Goal: Information Seeking & Learning: Learn about a topic

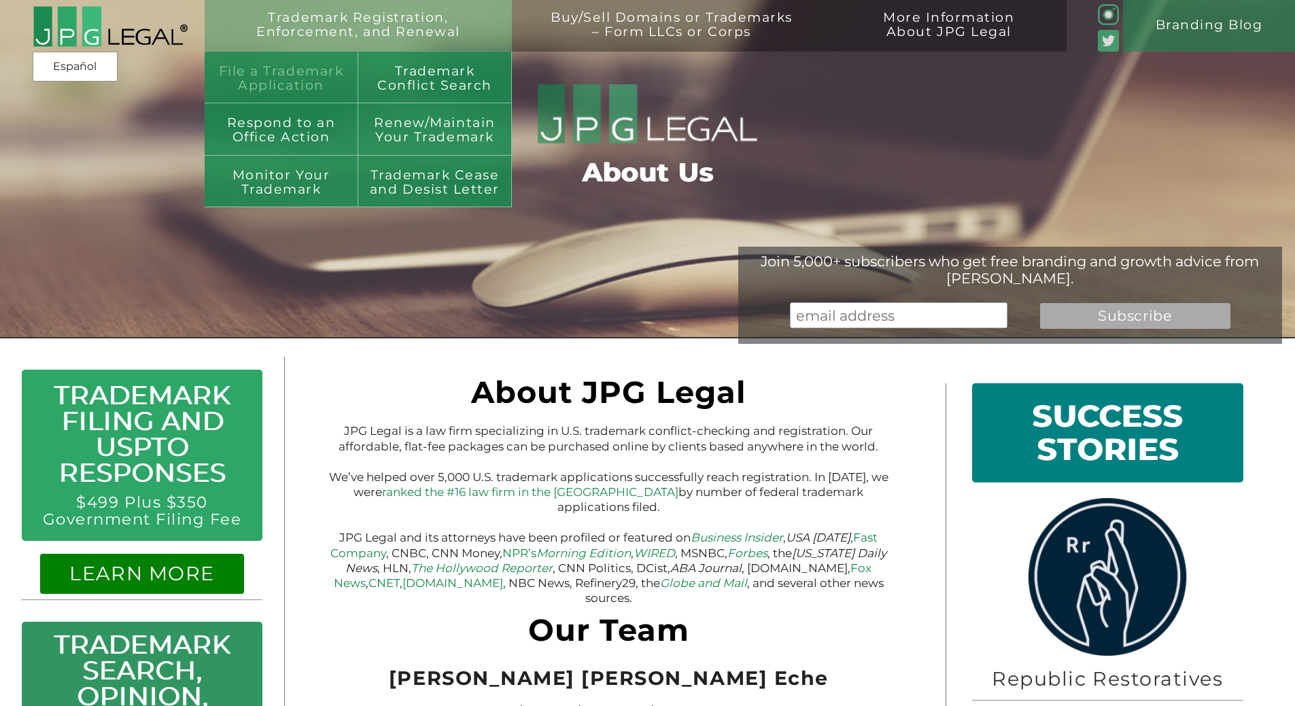
click at [315, 65] on link "File a Trademark Application" at bounding box center [282, 78] width 154 height 52
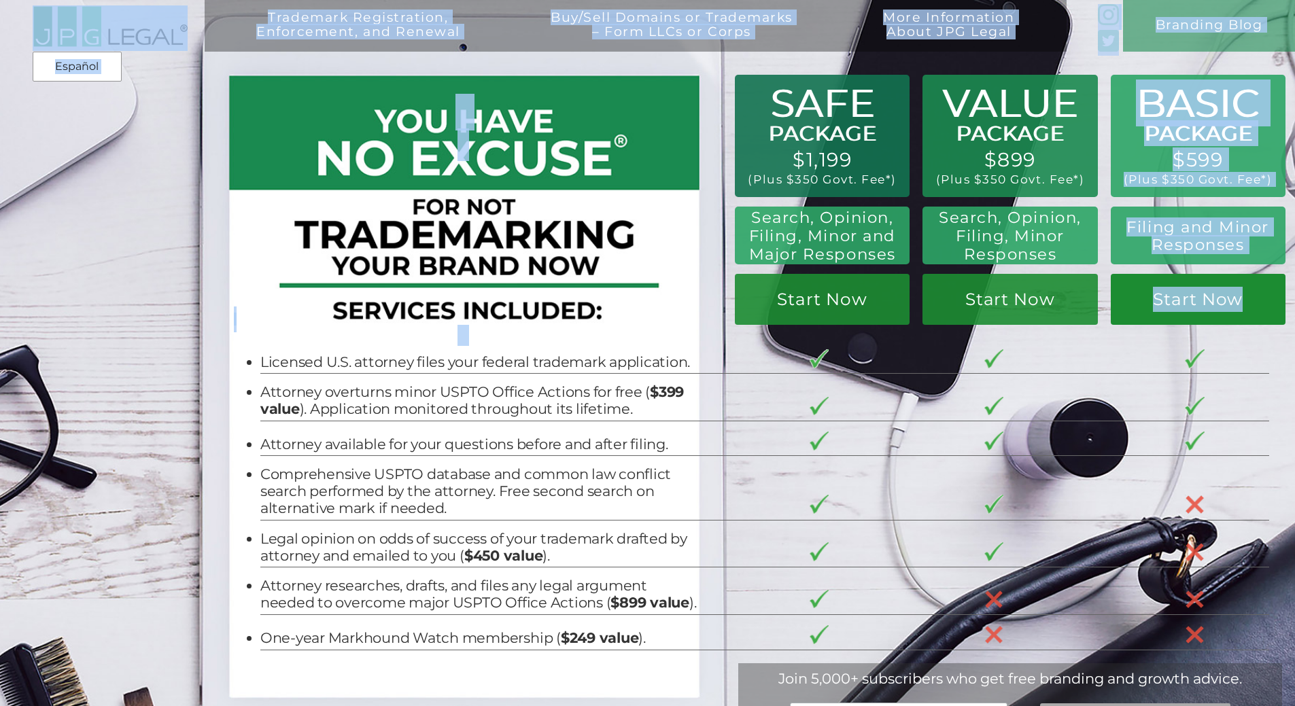
drag, startPoint x: 707, startPoint y: 69, endPoint x: 1269, endPoint y: 311, distance: 611.9
click at [1269, 39] on div "Trademark Registration, Enforcement, and Renewal File a Trademark Application T…" at bounding box center [647, 19] width 1295 height 39
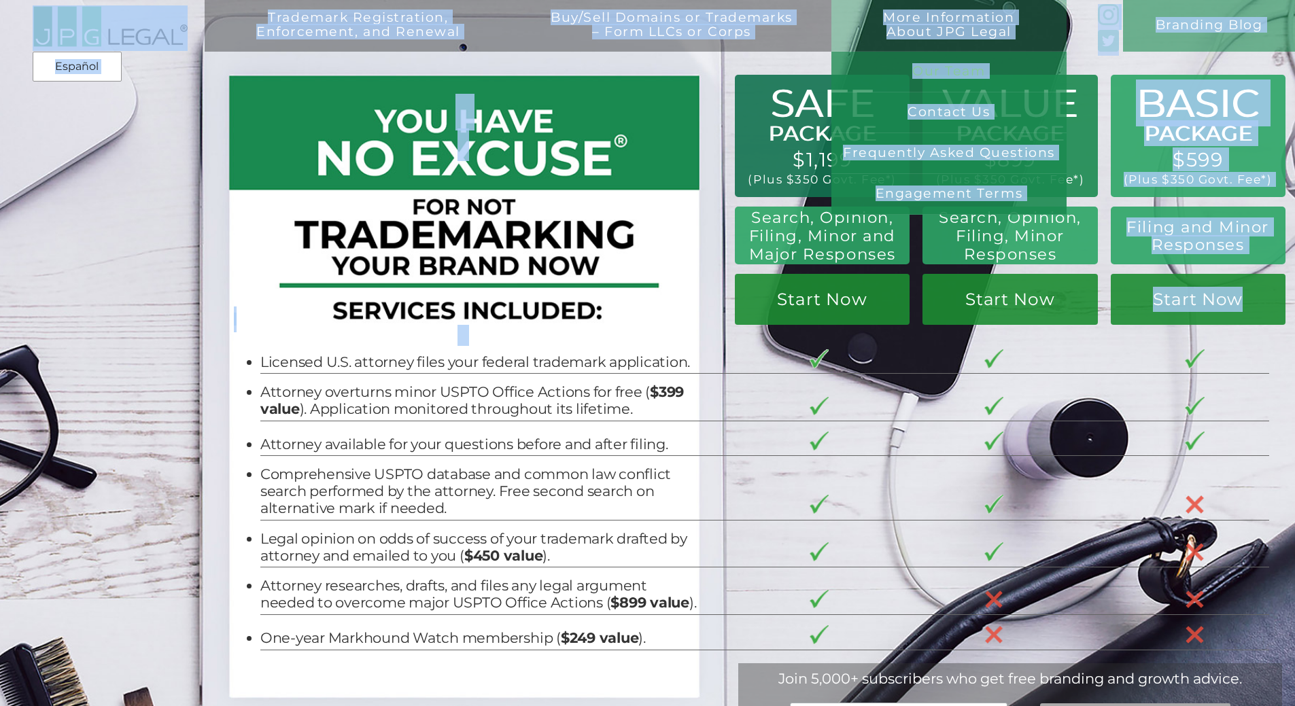
click at [862, 61] on link "Our Team" at bounding box center [948, 72] width 235 height 41
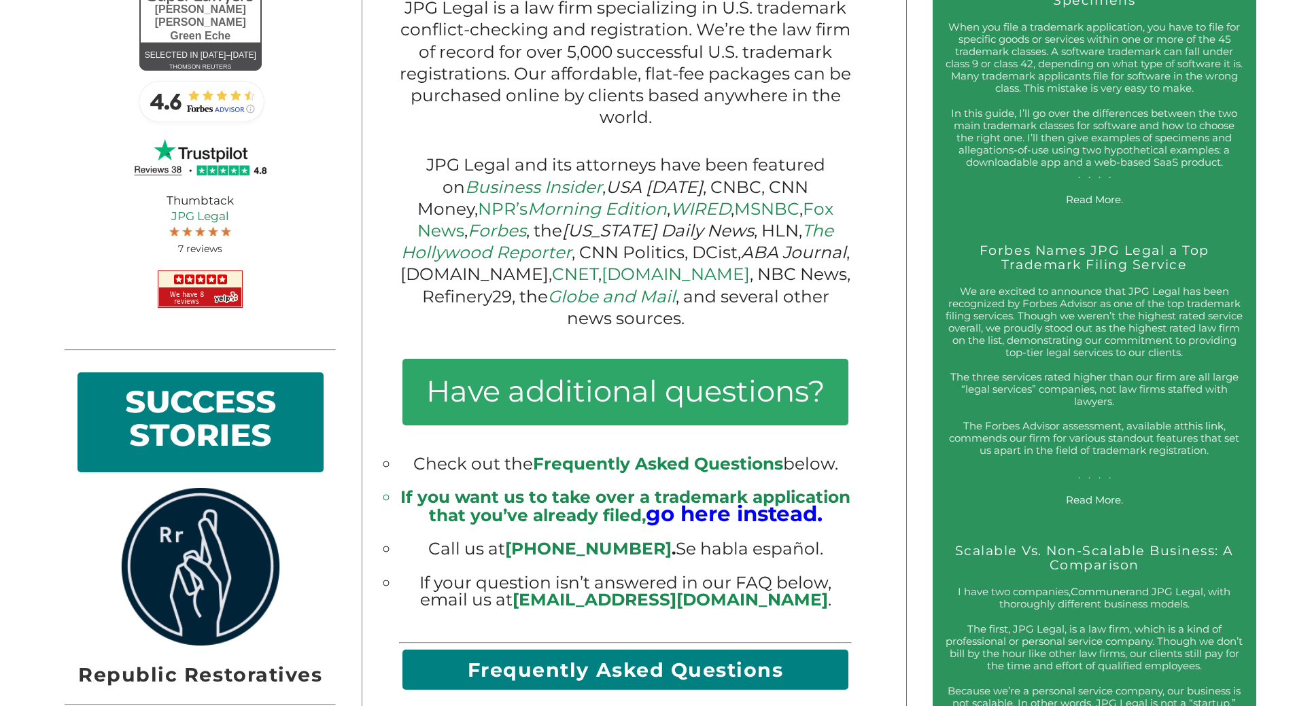
scroll to position [951, 0]
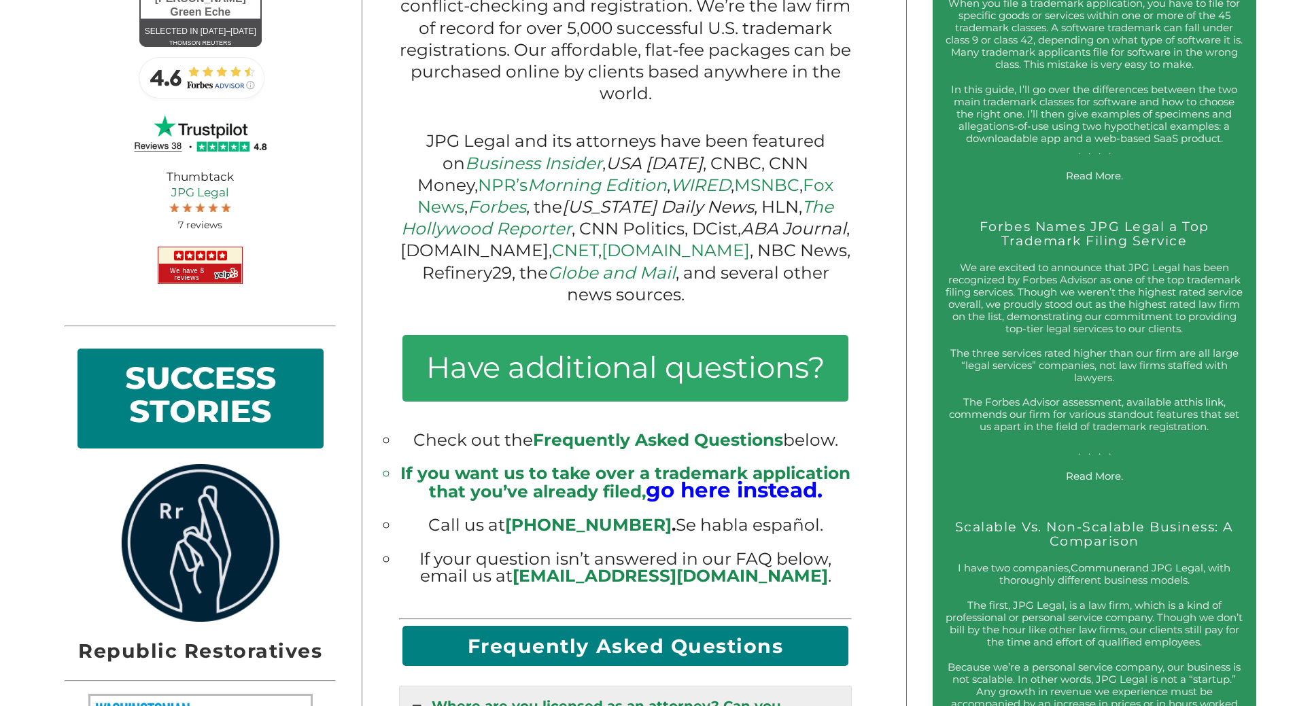
click at [584, 444] on span "Frequently Asked Questions" at bounding box center [658, 440] width 250 height 20
drag, startPoint x: 489, startPoint y: 500, endPoint x: 639, endPoint y: 502, distance: 150.2
click at [639, 500] on li "If you want us to take over a trademark application that you’ve already filed, …" at bounding box center [625, 482] width 453 height 35
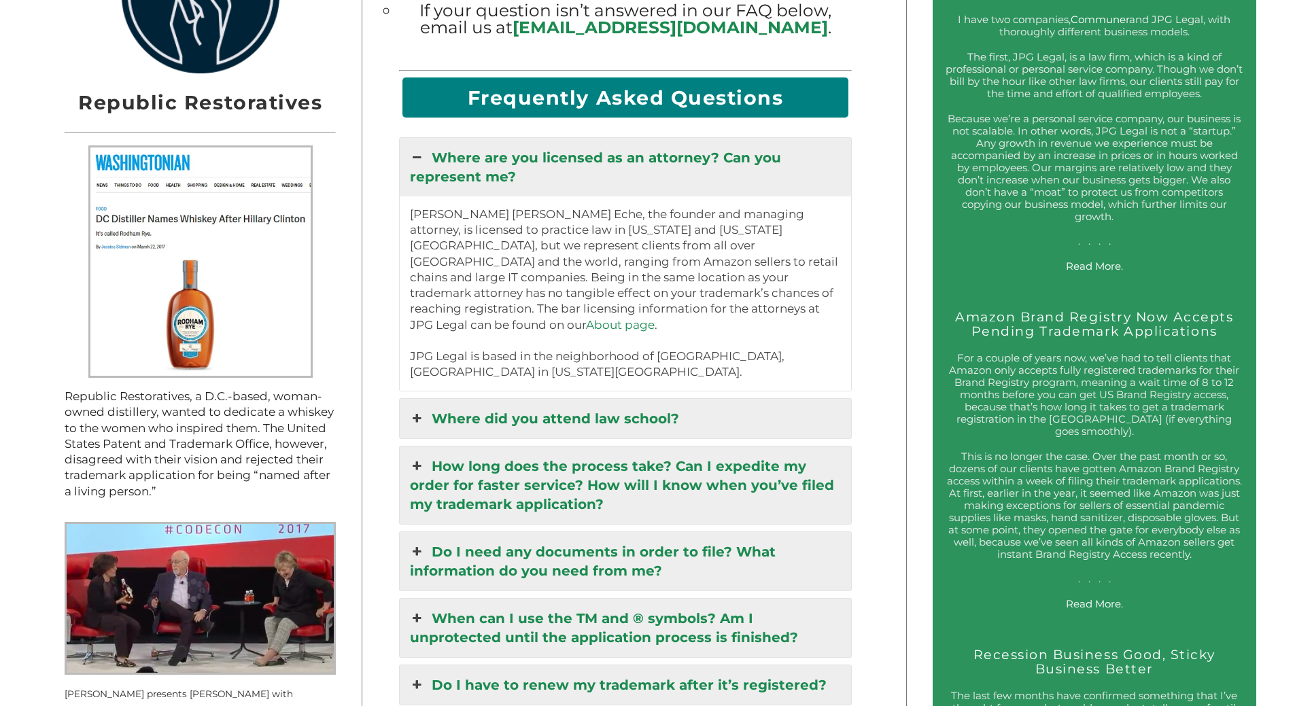
scroll to position [1563, 0]
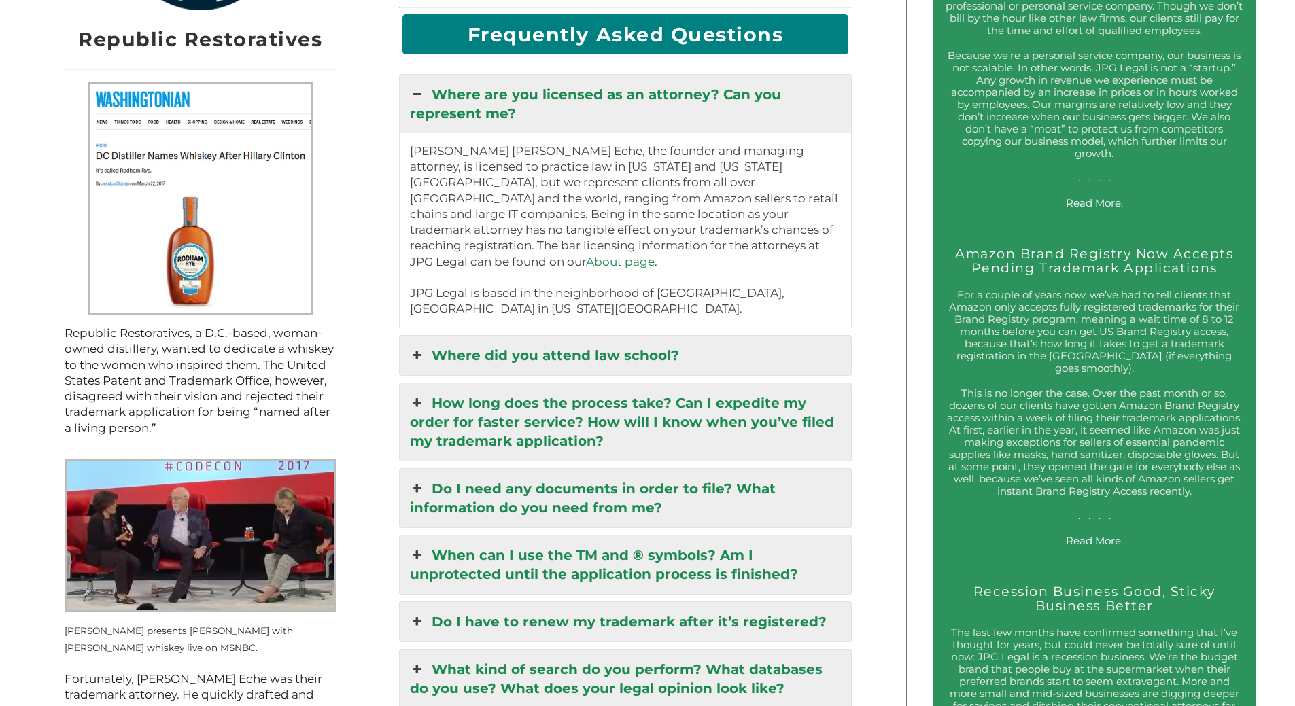
click at [572, 422] on link "How long does the process take? Can I expedite my order for faster service? How…" at bounding box center [626, 421] width 452 height 77
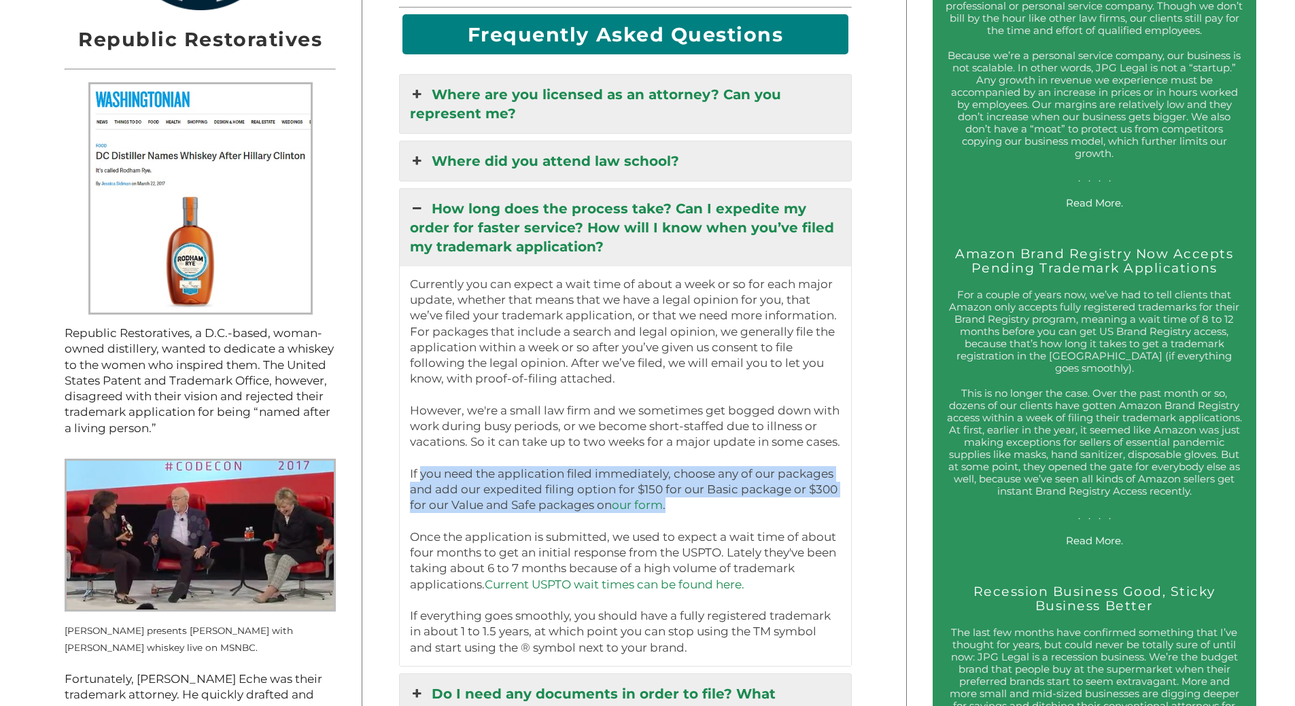
drag, startPoint x: 425, startPoint y: 479, endPoint x: 697, endPoint y: 510, distance: 273.6
click at [697, 510] on p "Currently you can expect a wait time of about a week or so for each major updat…" at bounding box center [626, 466] width 432 height 379
click at [688, 515] on p "Currently you can expect a wait time of about a week or so for each major updat…" at bounding box center [626, 466] width 432 height 379
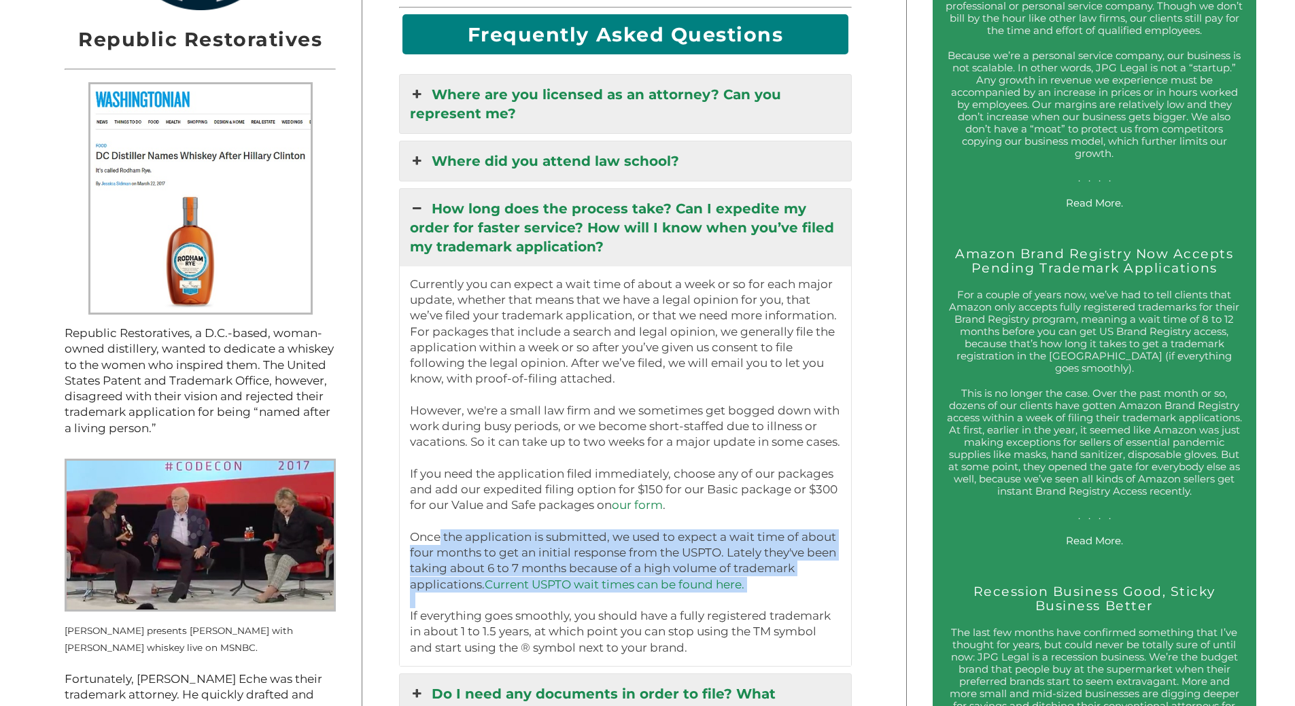
drag, startPoint x: 434, startPoint y: 545, endPoint x: 814, endPoint y: 613, distance: 386.6
click at [814, 613] on p "Currently you can expect a wait time of about a week or so for each major updat…" at bounding box center [626, 466] width 432 height 379
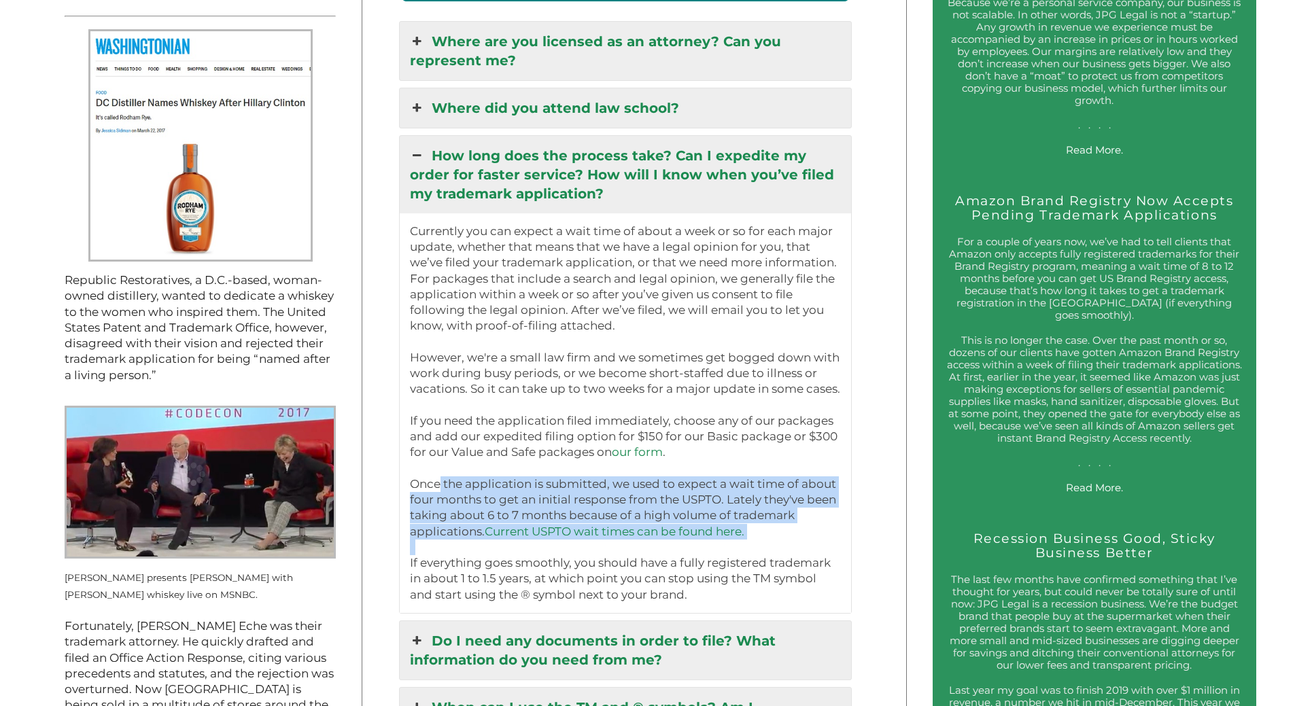
scroll to position [1767, 0]
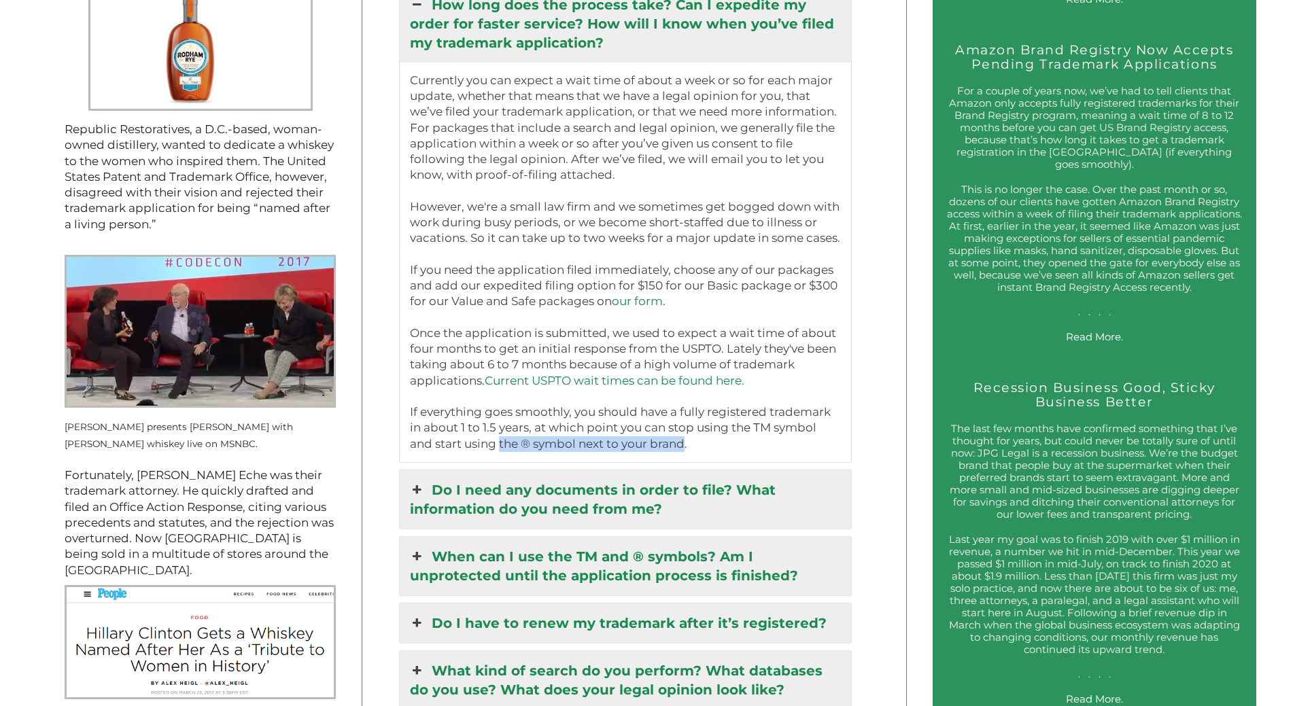
drag, startPoint x: 473, startPoint y: 453, endPoint x: 654, endPoint y: 451, distance: 180.8
click at [654, 451] on p "Currently you can expect a wait time of about a week or so for each major updat…" at bounding box center [626, 262] width 432 height 379
click at [669, 443] on p "Currently you can expect a wait time of about a week or so for each major updat…" at bounding box center [626, 262] width 432 height 379
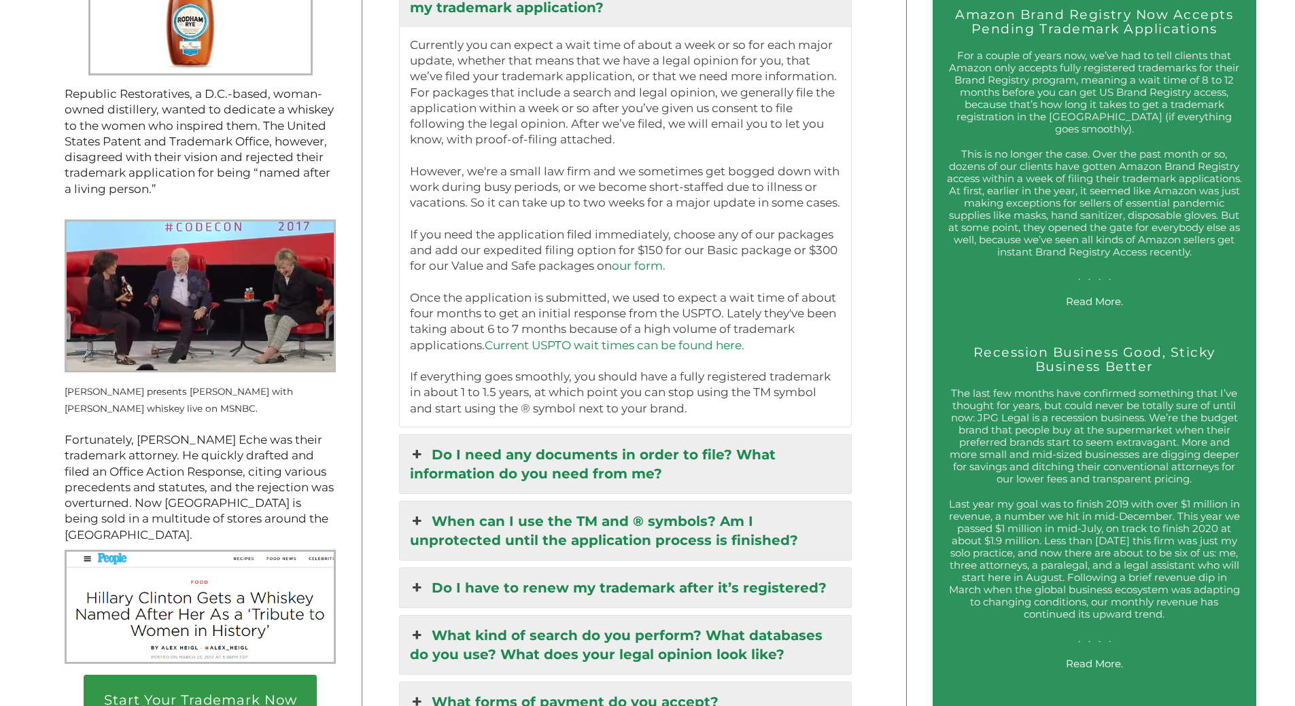
scroll to position [1835, 0]
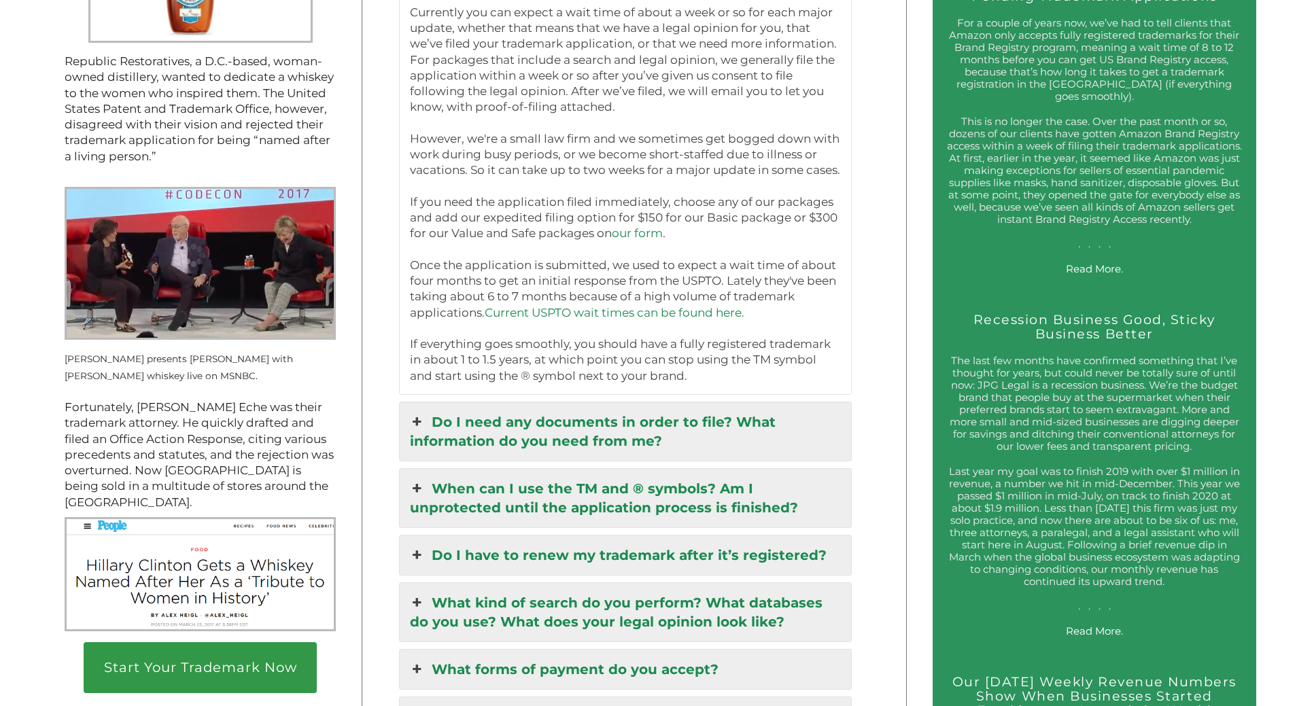
click at [562, 437] on link "Do I need any documents in order to file? What information do you need from me?" at bounding box center [626, 431] width 452 height 58
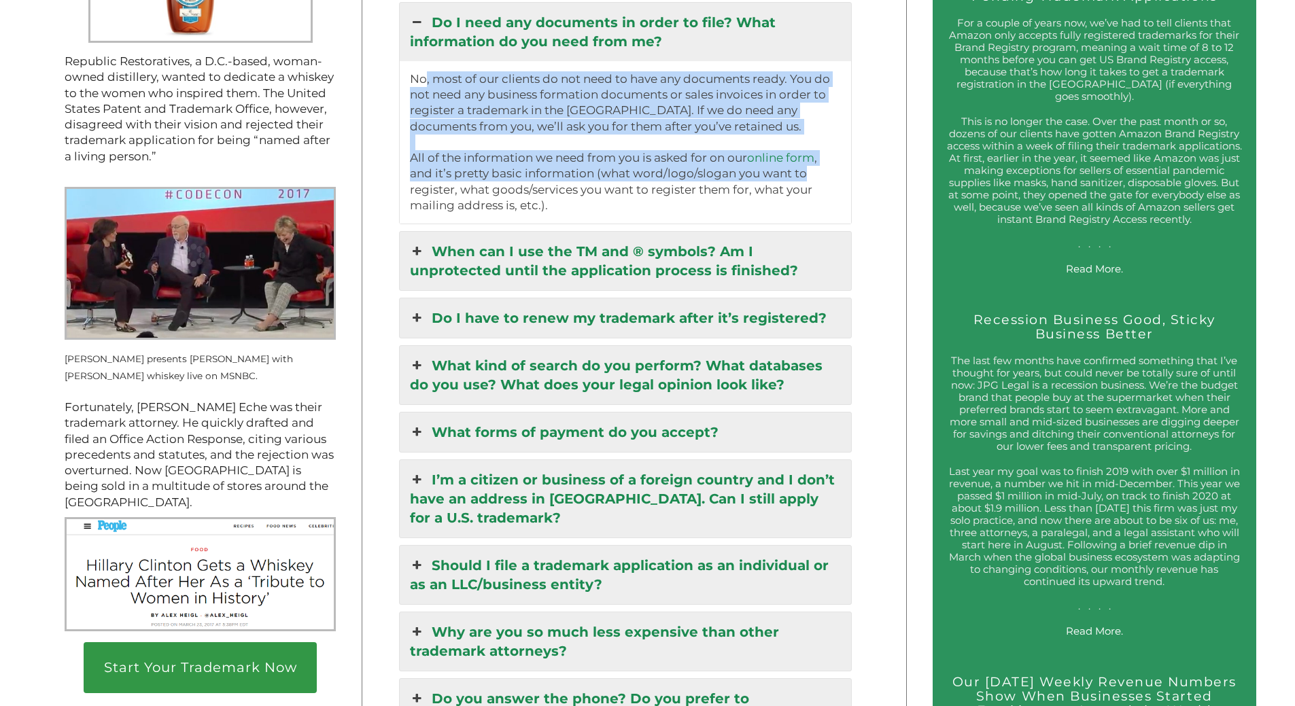
drag, startPoint x: 430, startPoint y: 83, endPoint x: 809, endPoint y: 179, distance: 391.1
click at [809, 177] on p "No, most of our clients do not need to have any documents ready. You do not nee…" at bounding box center [626, 142] width 432 height 142
click at [584, 262] on link "When can I use the TM and ® symbols? Am I unprotected until the application pro…" at bounding box center [626, 261] width 452 height 58
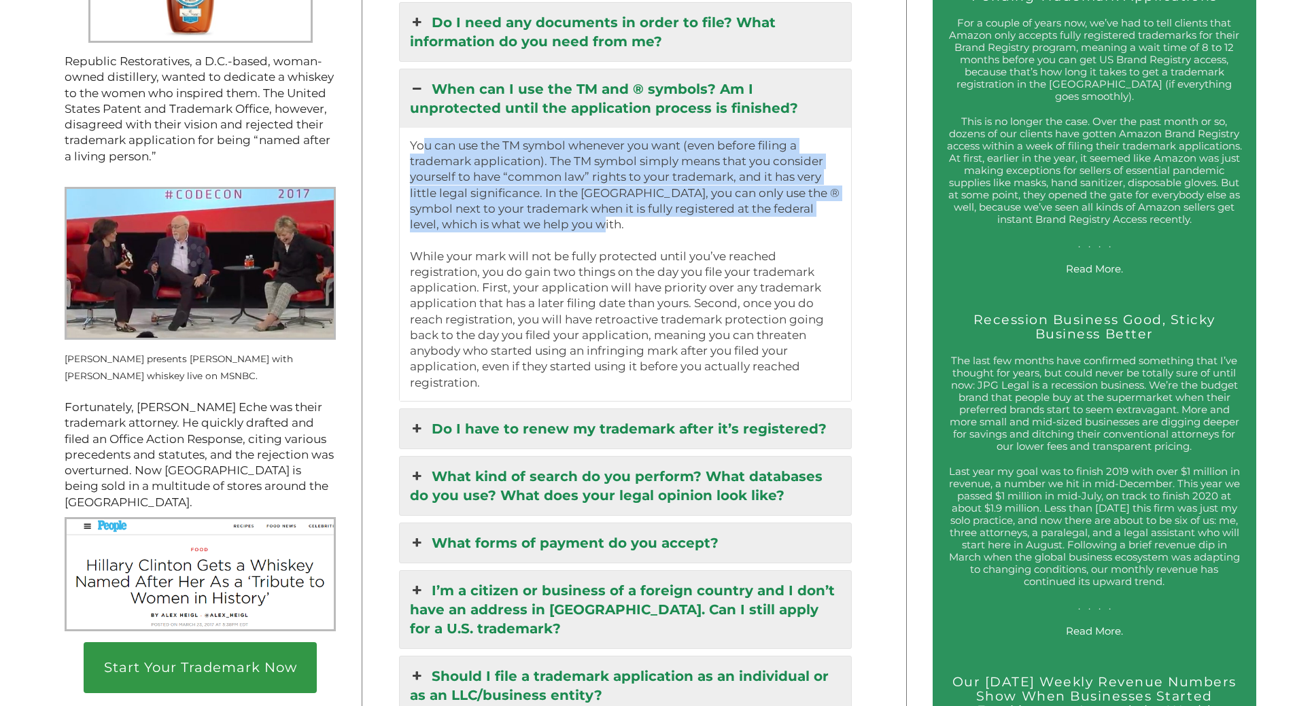
drag, startPoint x: 430, startPoint y: 154, endPoint x: 779, endPoint y: 230, distance: 356.7
click at [790, 228] on p "You can use the TM symbol whenever you want (even before filing a trademark app…" at bounding box center [626, 264] width 432 height 253
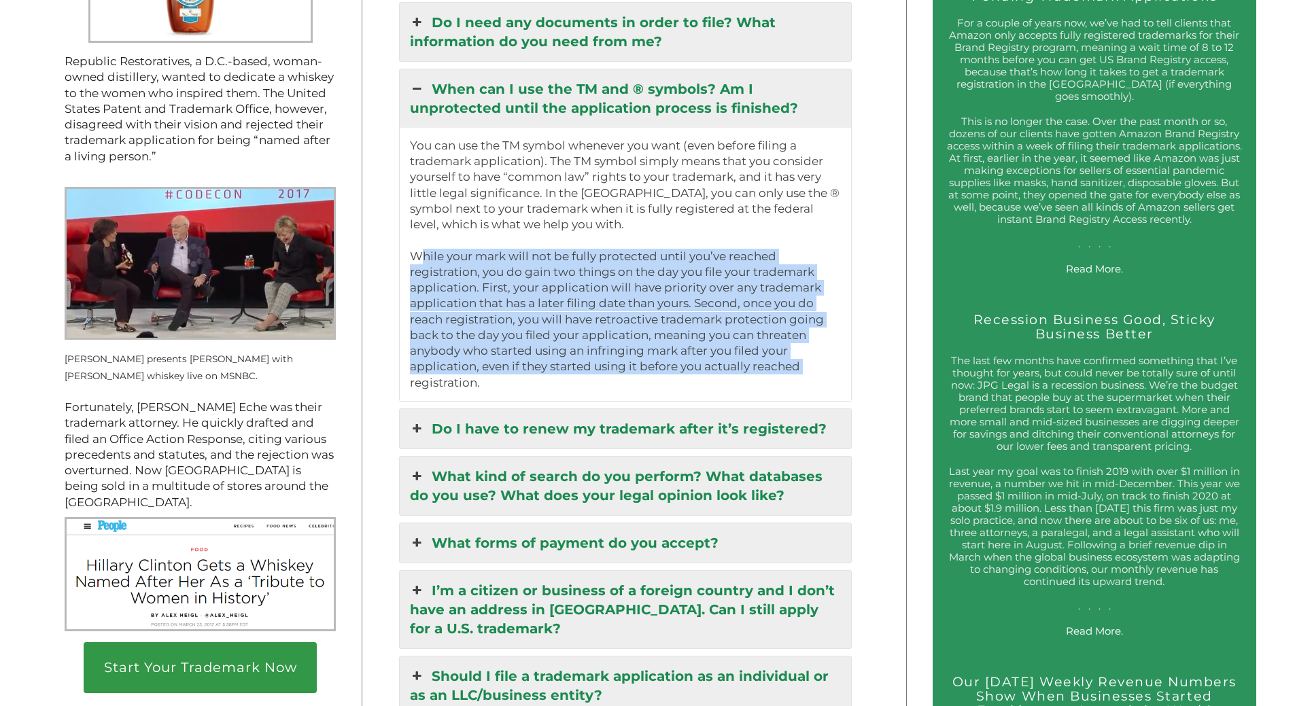
drag, startPoint x: 413, startPoint y: 264, endPoint x: 811, endPoint y: 380, distance: 414.2
click at [812, 380] on p "You can use the TM symbol whenever you want (even before filing a trademark app…" at bounding box center [626, 264] width 432 height 253
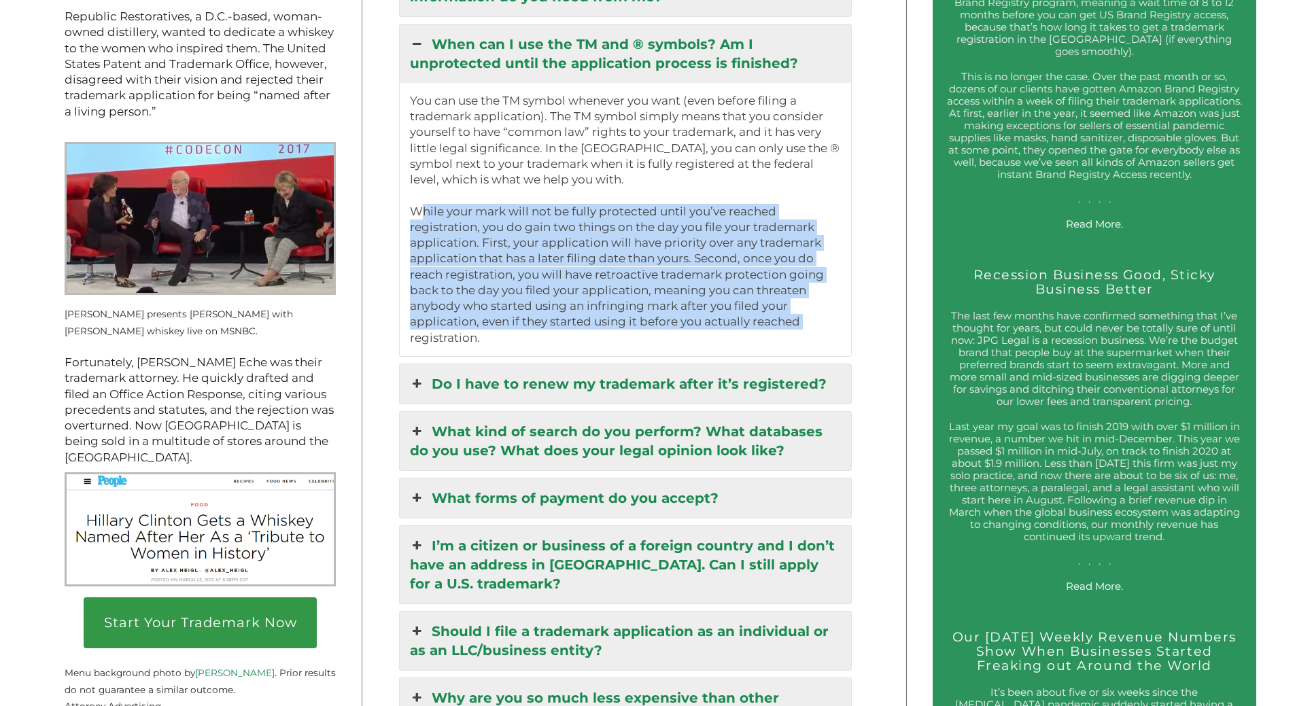
scroll to position [1971, 0]
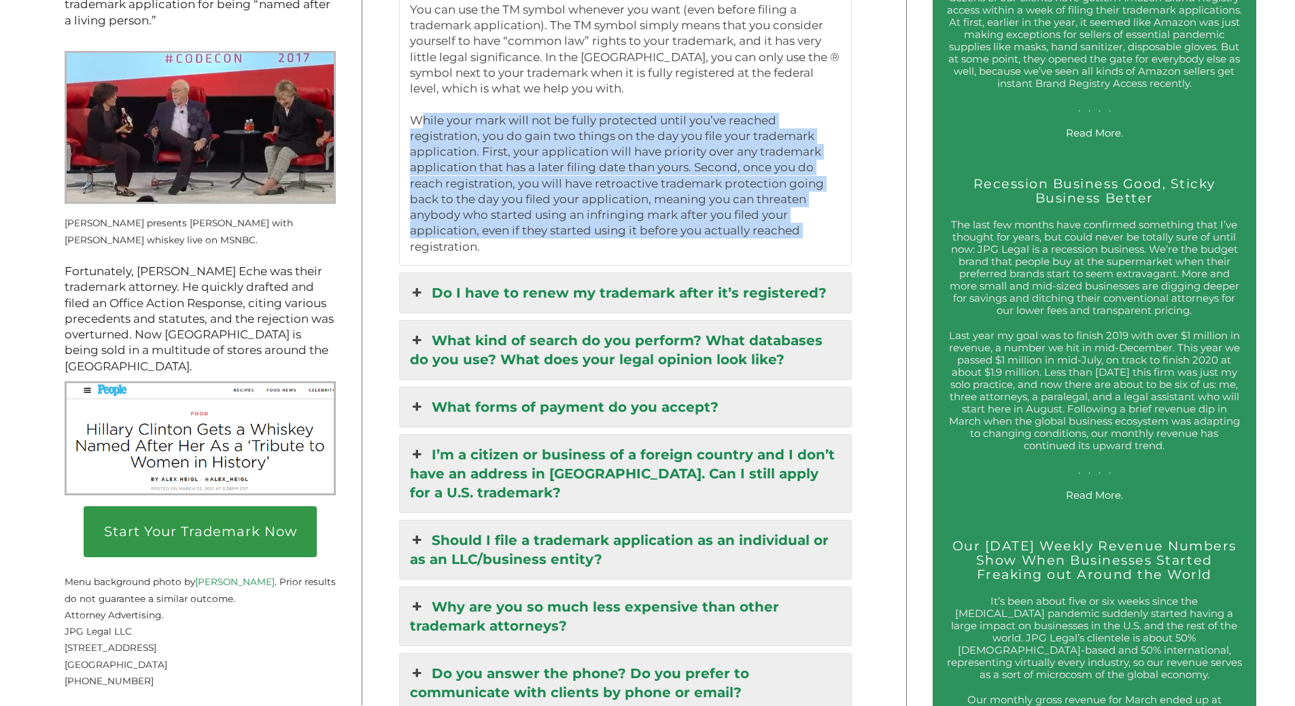
click at [746, 299] on link "Do I have to renew my trademark after it’s registered?" at bounding box center [626, 292] width 452 height 39
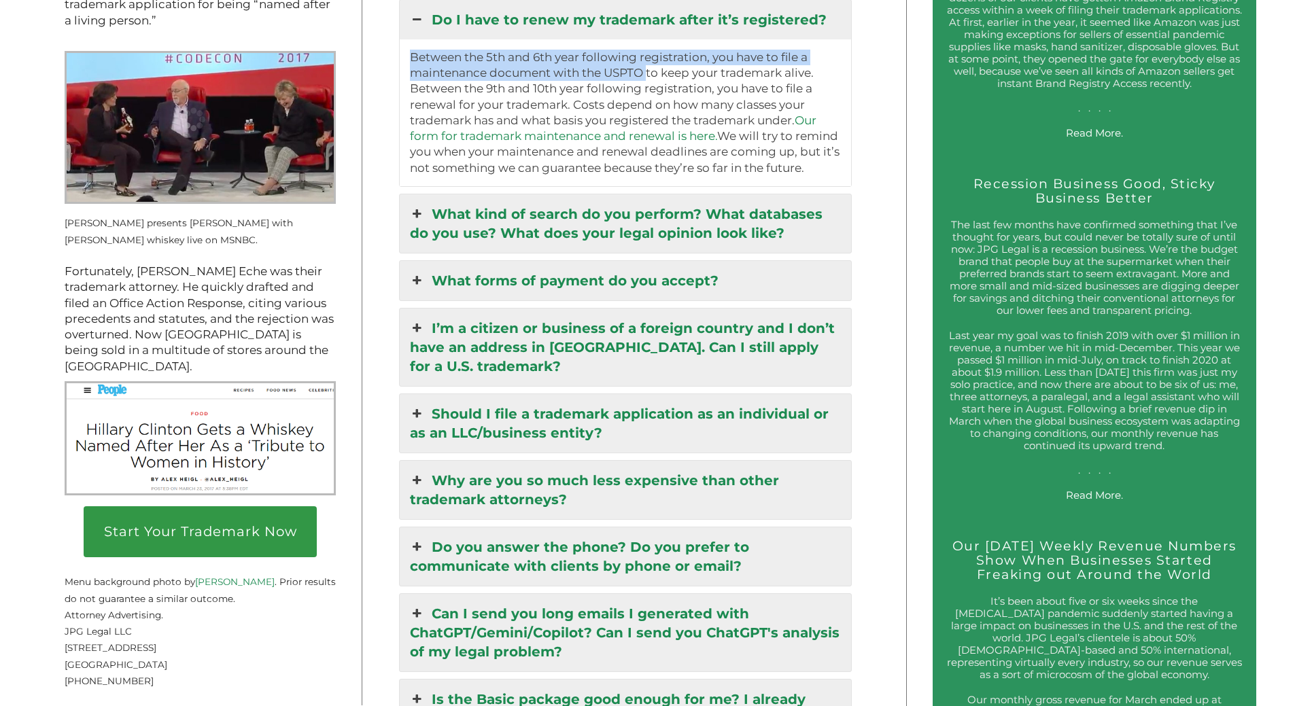
drag, startPoint x: 414, startPoint y: 67, endPoint x: 654, endPoint y: 86, distance: 240.7
click at [654, 86] on p "Between the 5th and 6th year following registration, you have to file a mainten…" at bounding box center [626, 113] width 432 height 126
click at [654, 235] on link "What kind of search do you perform? What databases do you use? What does your l…" at bounding box center [626, 223] width 452 height 58
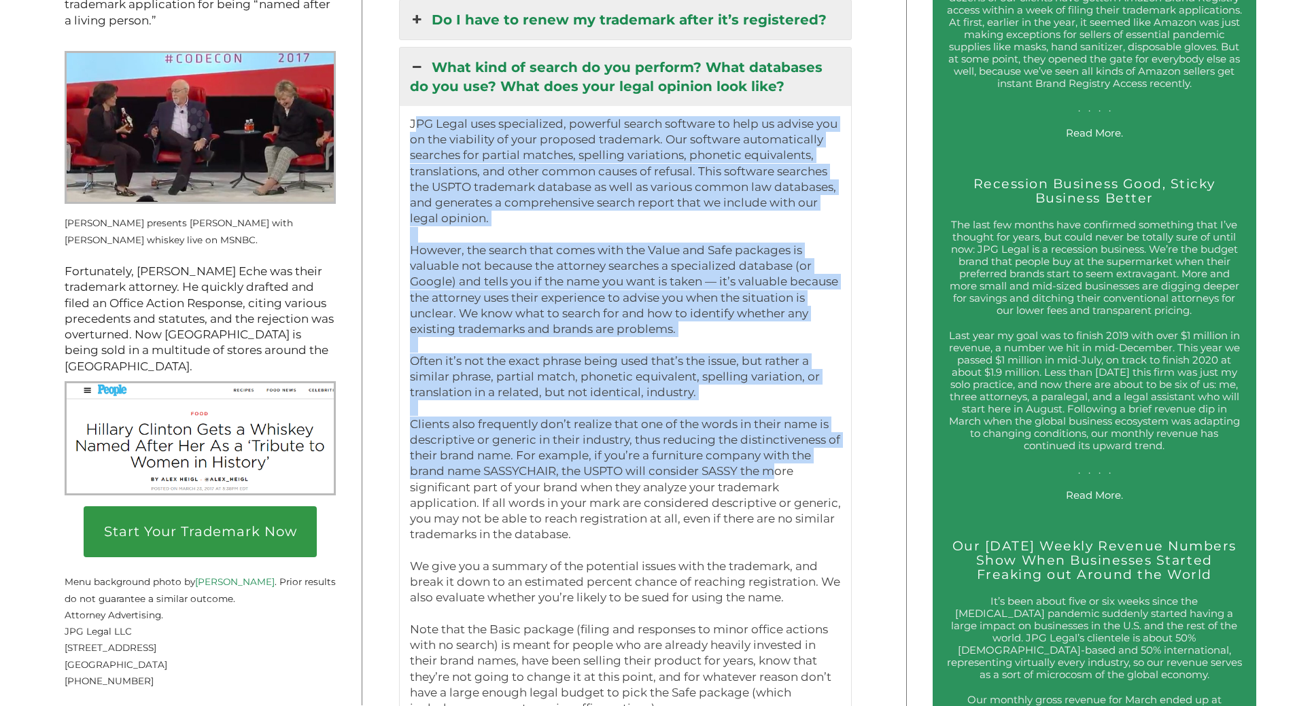
drag, startPoint x: 430, startPoint y: 131, endPoint x: 777, endPoint y: 479, distance: 491.1
click at [777, 479] on div "JPG Legal uses specialized, powerful search software to help us advise you on t…" at bounding box center [626, 511] width 452 height 811
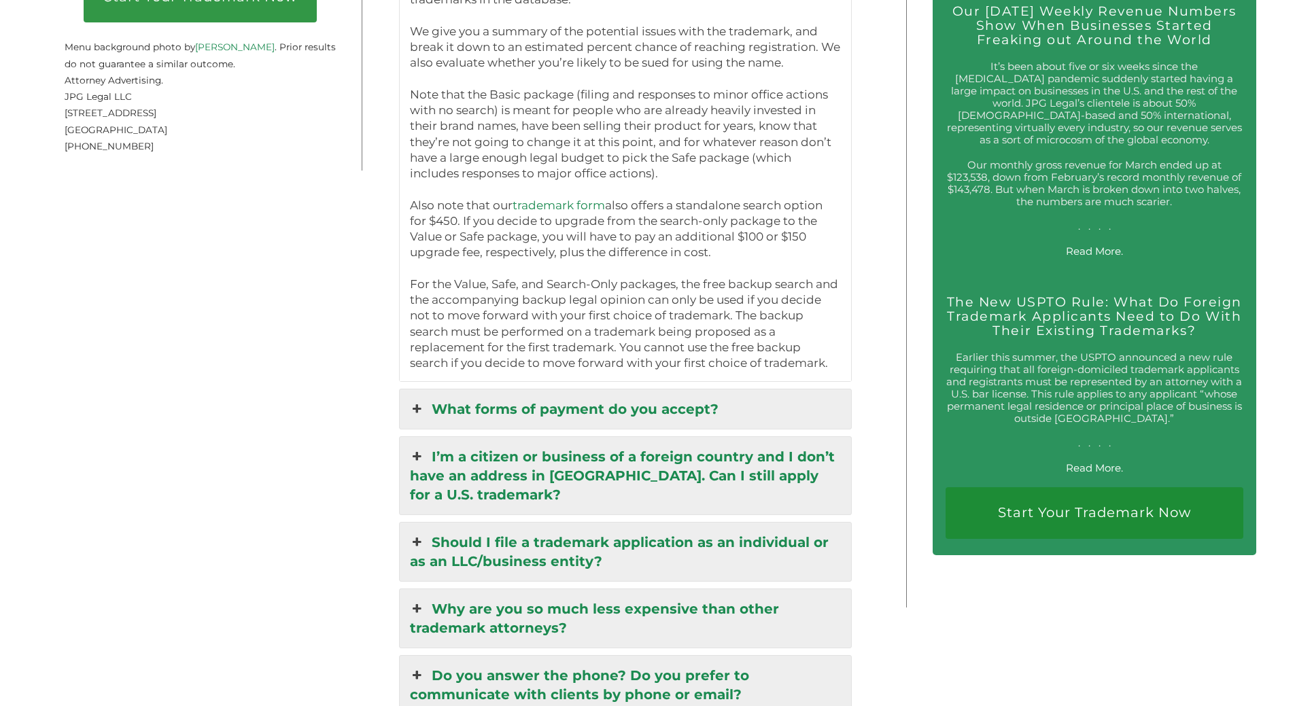
scroll to position [2515, 0]
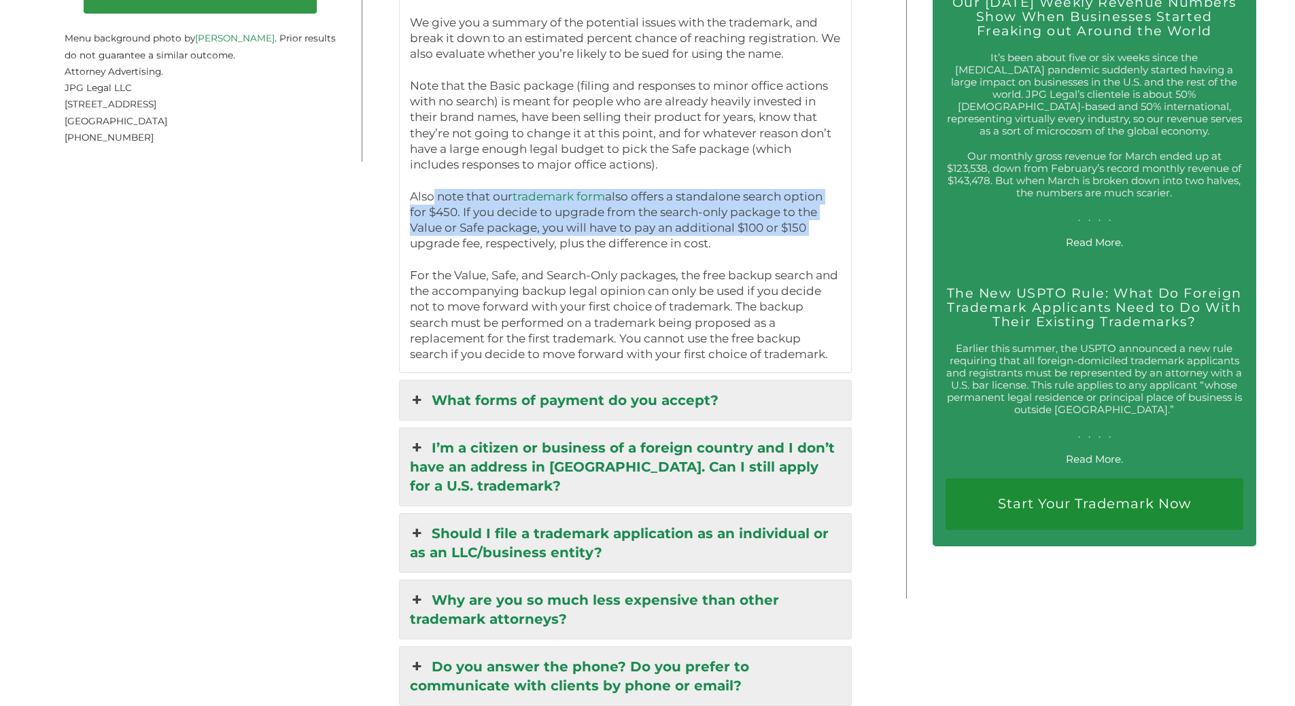
drag, startPoint x: 436, startPoint y: 200, endPoint x: 836, endPoint y: 236, distance: 401.9
click at [836, 236] on p "Also note that our trademark form also offers a standalone search option for $4…" at bounding box center [626, 220] width 432 height 63
click at [444, 240] on p "Also note that our trademark form also offers a standalone search option for $4…" at bounding box center [626, 220] width 432 height 63
click at [431, 238] on p "Also note that our trademark form also offers a standalone search option for $4…" at bounding box center [626, 220] width 432 height 63
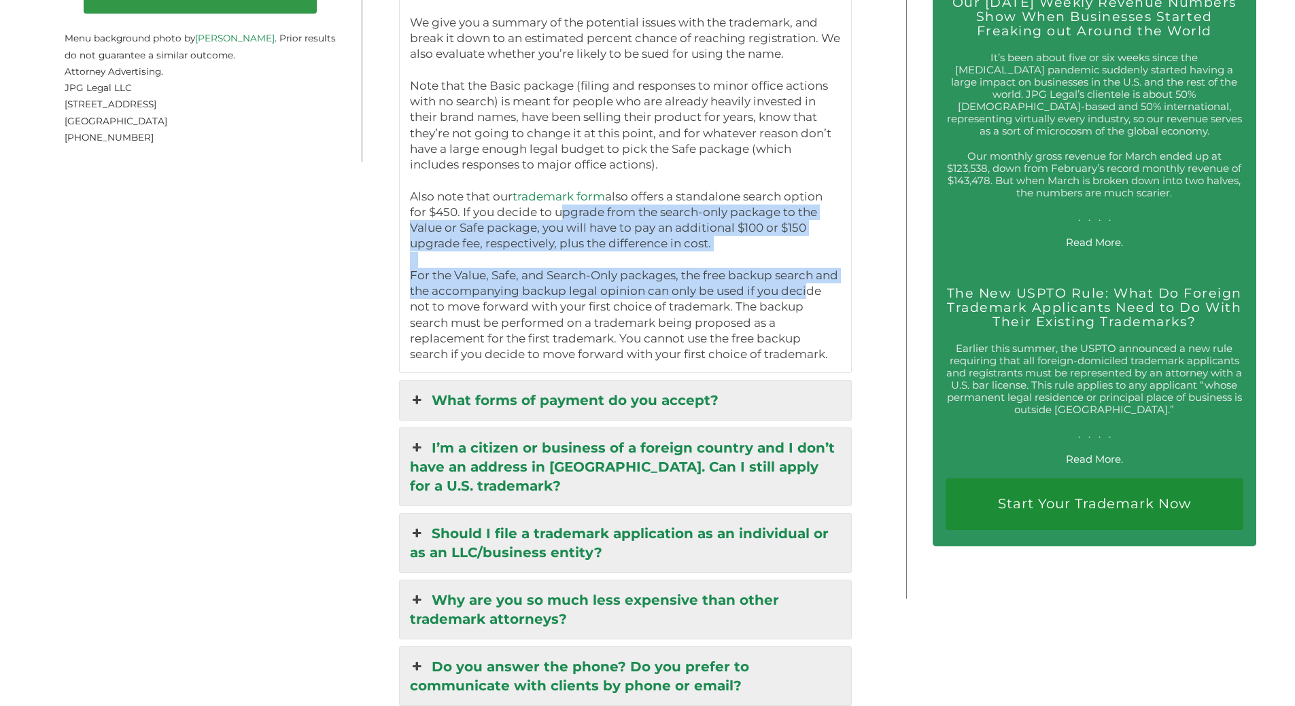
drag, startPoint x: 559, startPoint y: 228, endPoint x: 810, endPoint y: 298, distance: 261.0
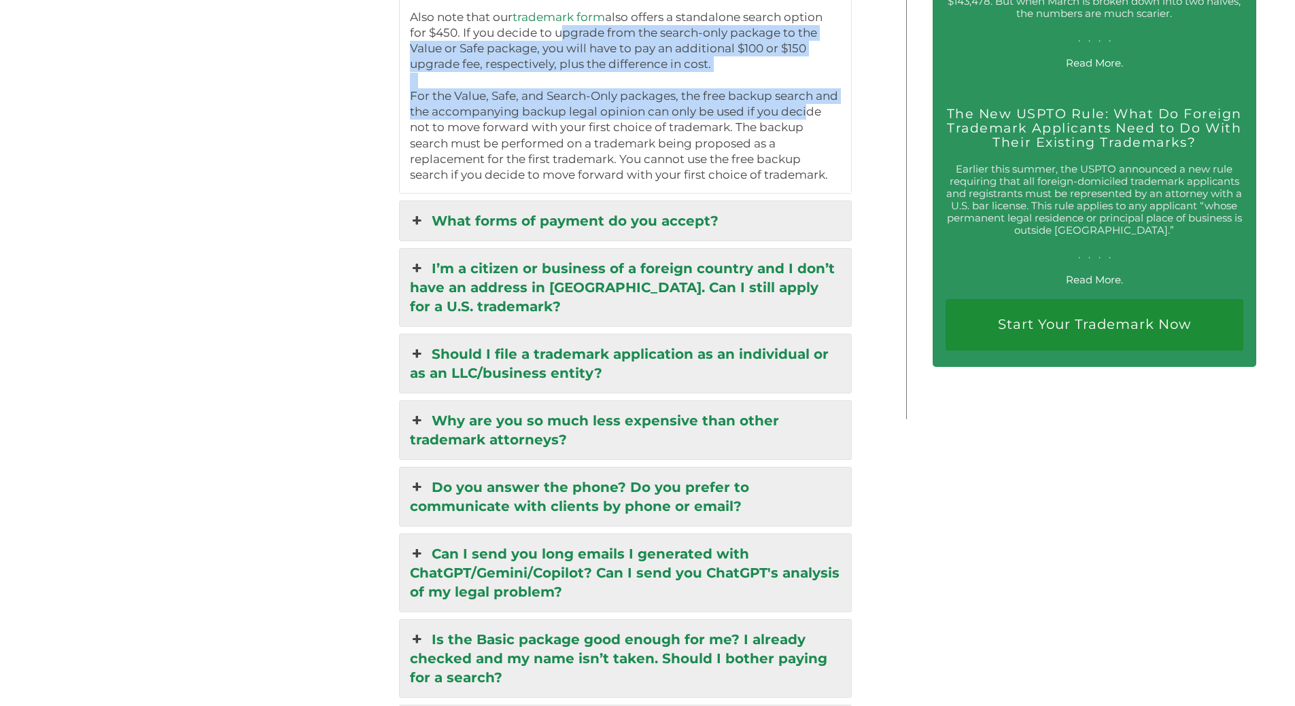
scroll to position [2718, 0]
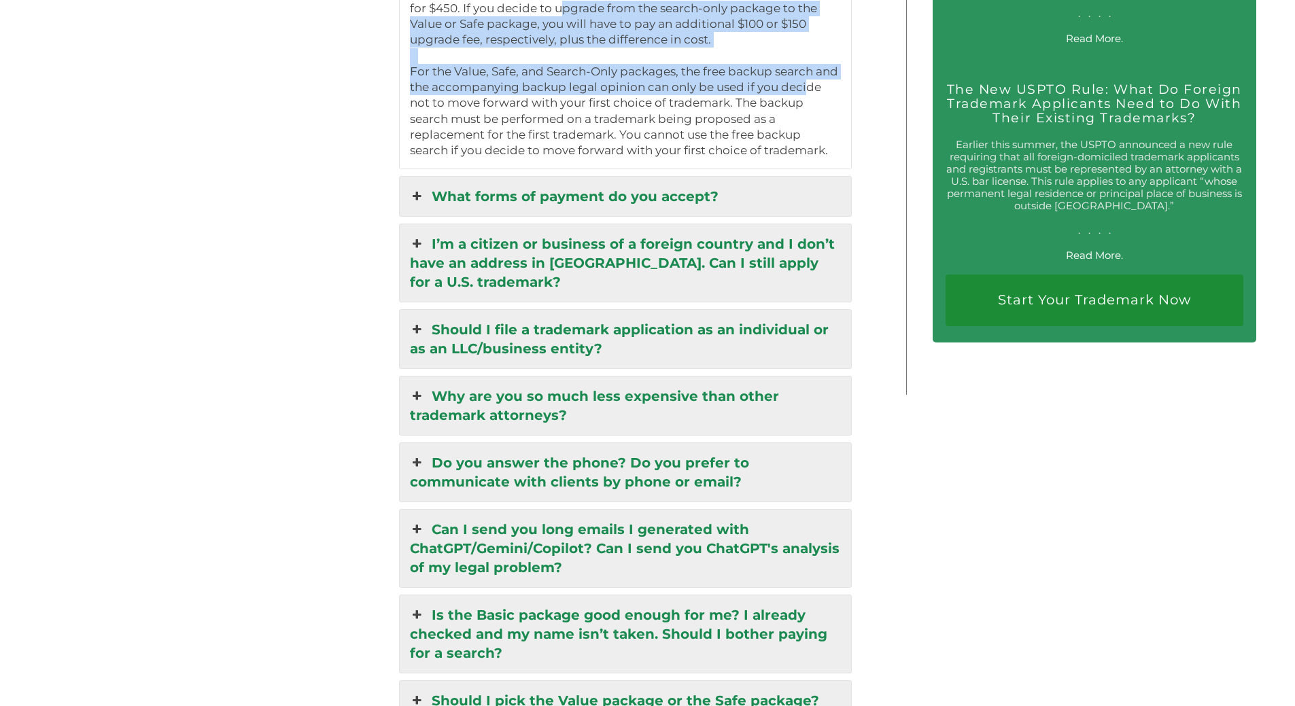
click at [661, 263] on link "I’m a citizen or business of a foreign country and I don’t have an address in […" at bounding box center [626, 262] width 452 height 77
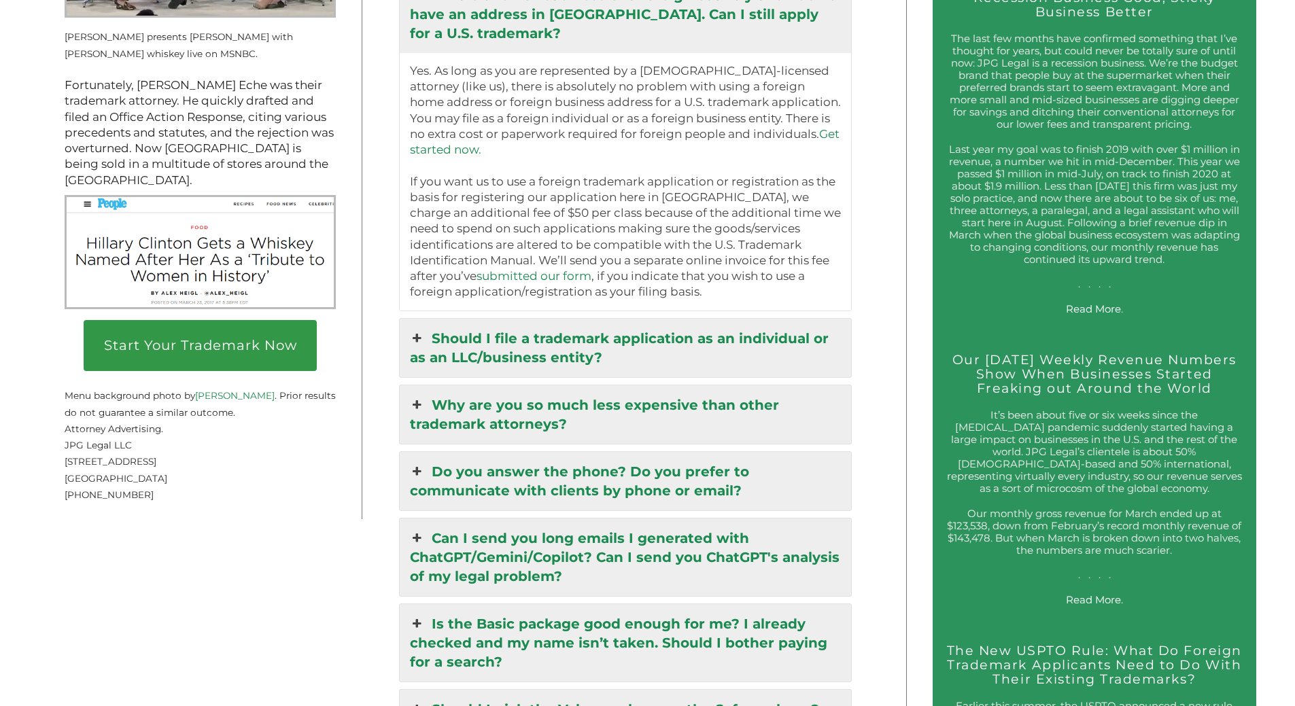
scroll to position [2106, 0]
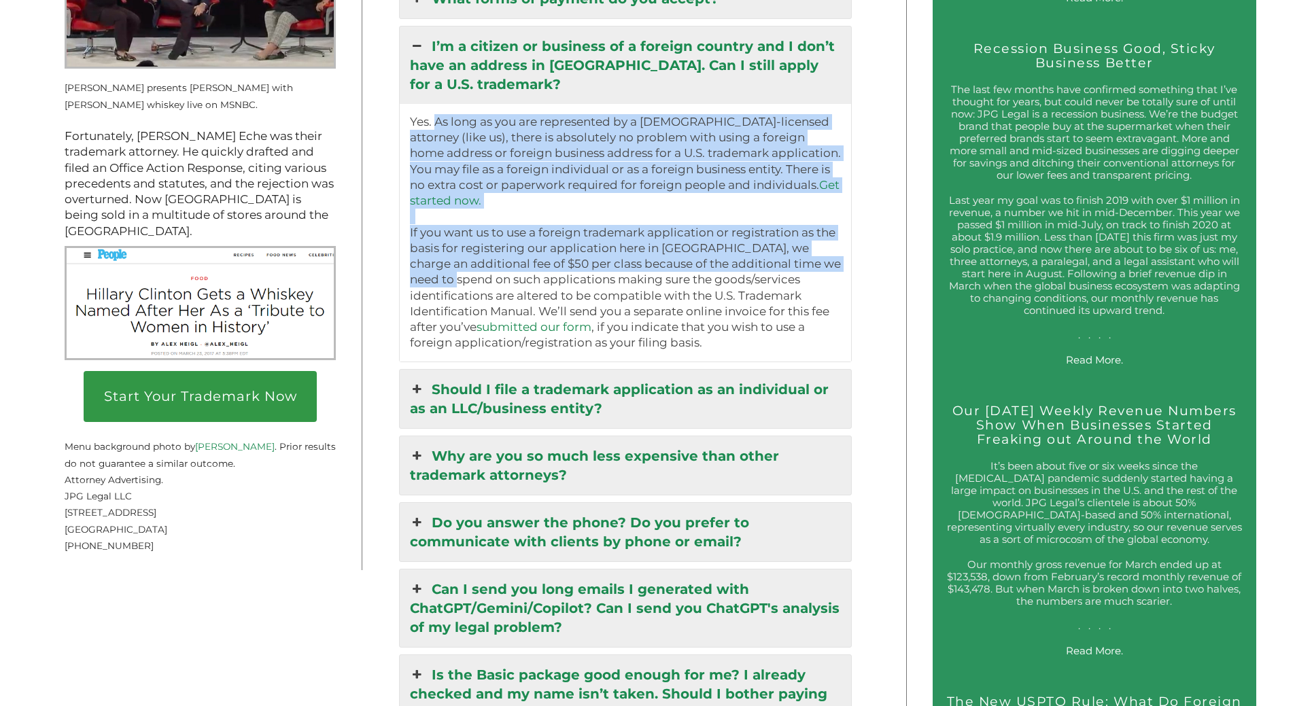
drag, startPoint x: 446, startPoint y: 129, endPoint x: 774, endPoint y: 258, distance: 352.5
click at [837, 256] on p "Yes. As long as you are represented by a [DEMOGRAPHIC_DATA]-licensed attorney (…" at bounding box center [626, 232] width 432 height 237
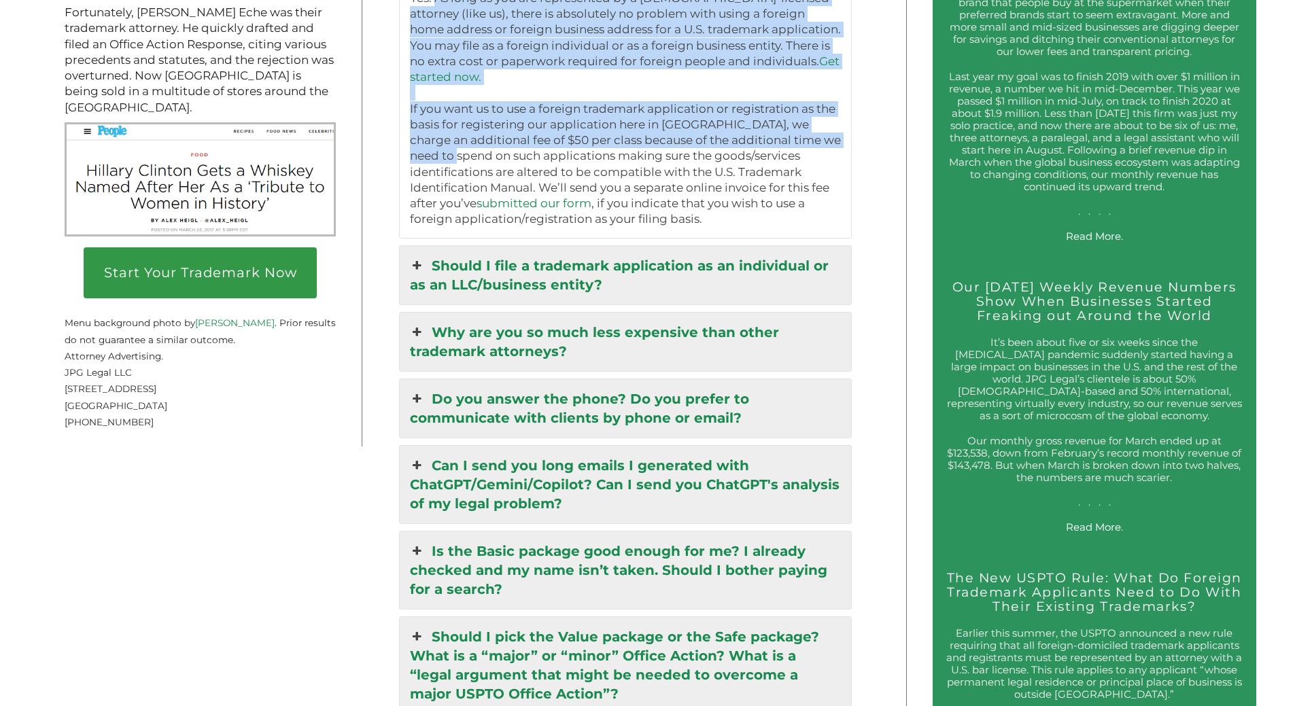
scroll to position [2242, 0]
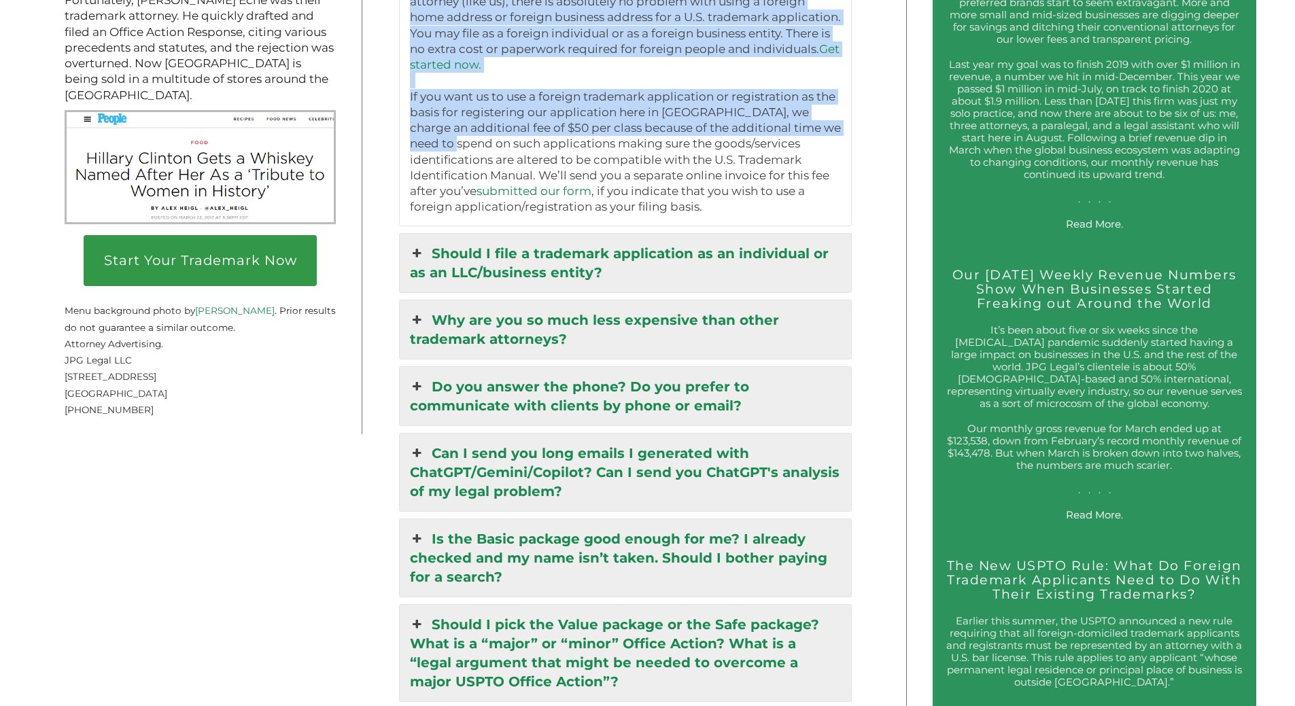
click at [600, 258] on link "Should I file a trademark application as an individual or as an LLC/business en…" at bounding box center [626, 263] width 452 height 58
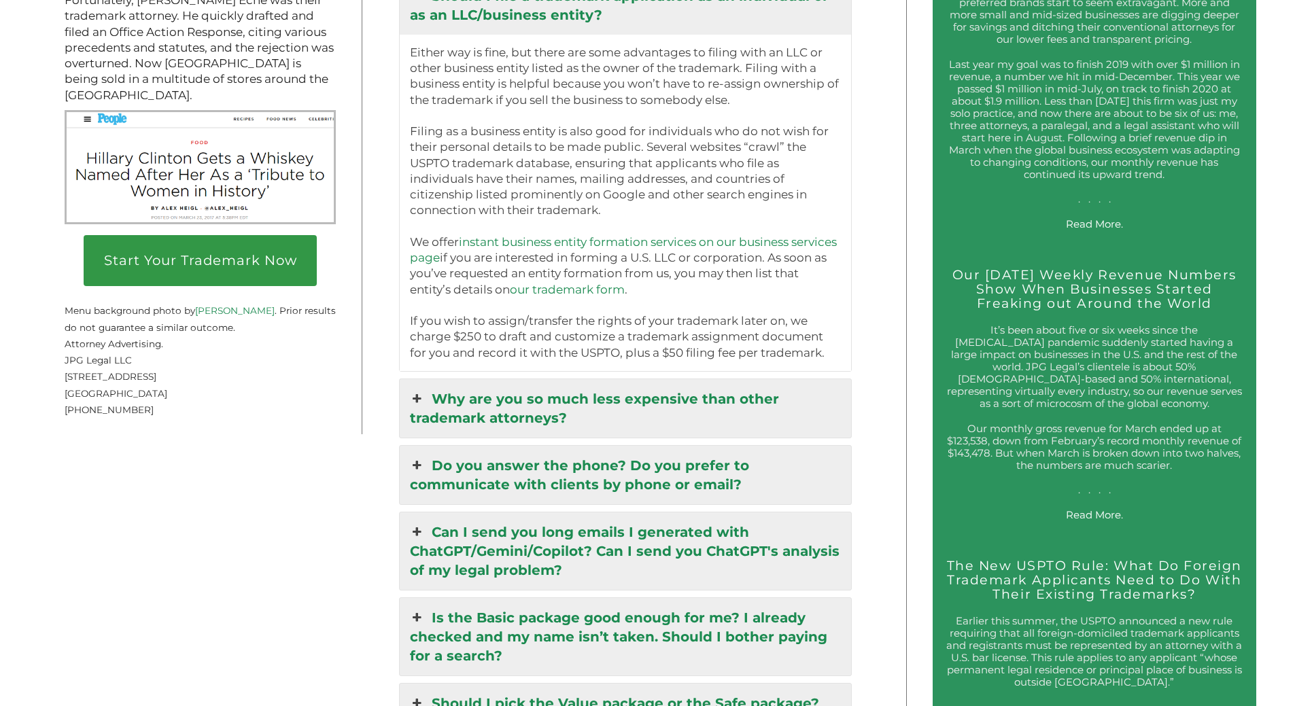
drag, startPoint x: 417, startPoint y: 60, endPoint x: 809, endPoint y: 217, distance: 422.4
click at [812, 217] on p "Either way is fine, but there are some advantages to filing with an LLC or othe…" at bounding box center [626, 203] width 432 height 316
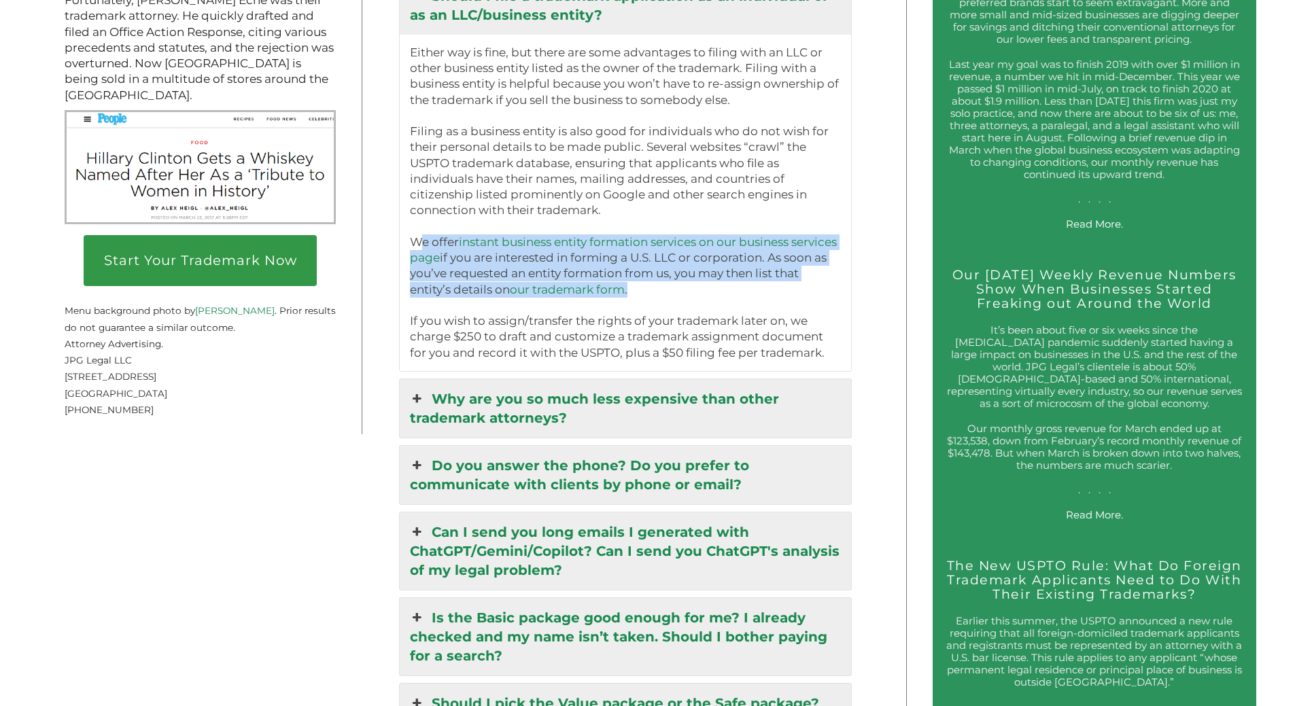
drag, startPoint x: 418, startPoint y: 251, endPoint x: 667, endPoint y: 296, distance: 252.9
click at [642, 296] on p "Either way is fine, but there are some advantages to filing with an LLC or othe…" at bounding box center [626, 203] width 432 height 316
click at [697, 300] on p "Either way is fine, but there are some advantages to filing with an LLC or othe…" at bounding box center [626, 203] width 432 height 316
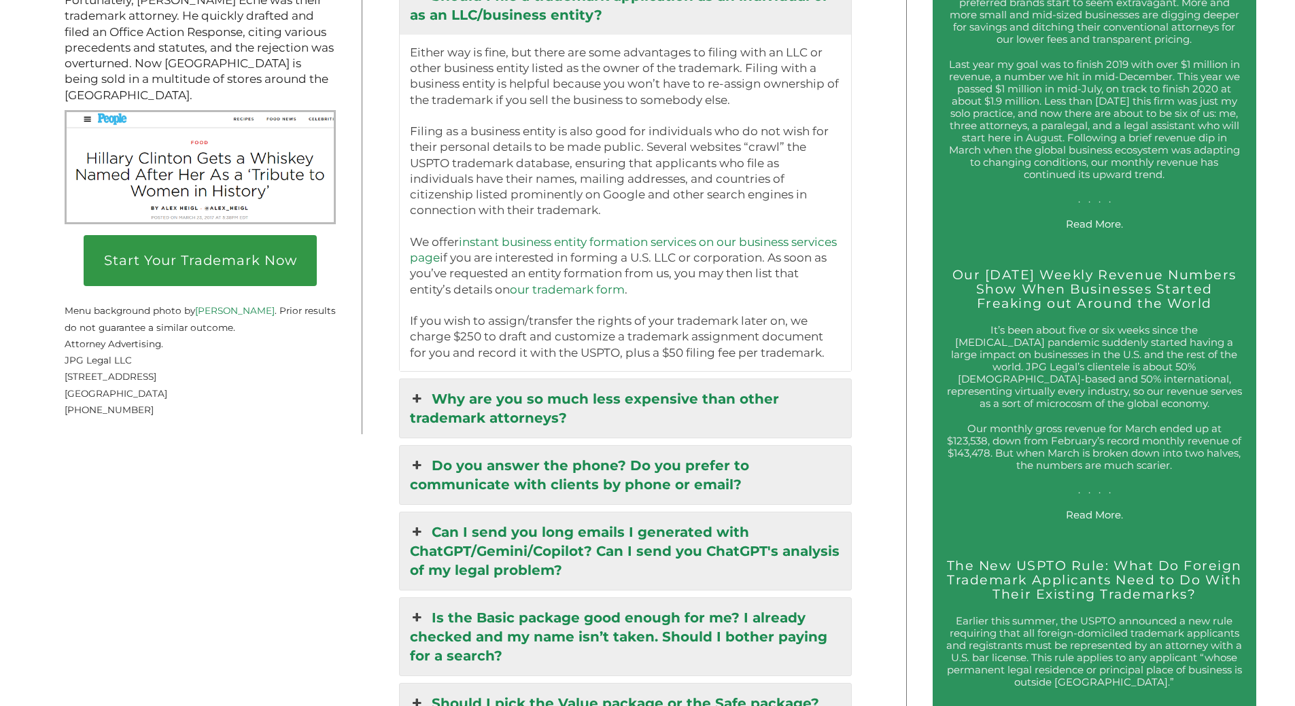
drag, startPoint x: 413, startPoint y: 62, endPoint x: 811, endPoint y: 355, distance: 493.8
click at [811, 355] on p "Either way is fine, but there are some advantages to filing with an LLC or othe…" at bounding box center [626, 203] width 432 height 316
copy p "Loremi dol si amet, con adipi eli sedd eiusmodtem in utlabo etdo ma ALI en admi…"
